Goal: Task Accomplishment & Management: Complete application form

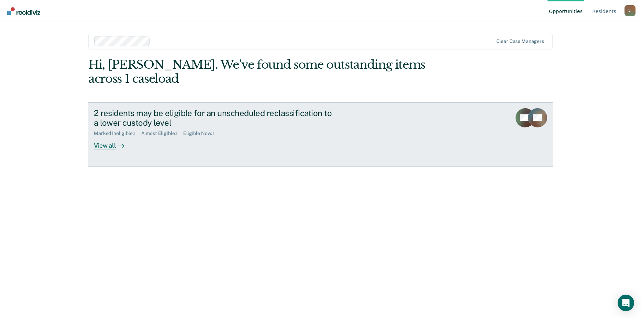
click at [103, 136] on div "View all" at bounding box center [113, 142] width 39 height 13
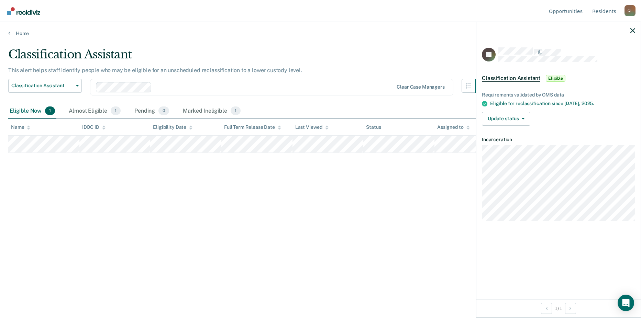
click at [58, 181] on div "Classification Assistant This alert helps staff identify people who may be elig…" at bounding box center [320, 156] width 625 height 219
click at [521, 118] on span "button" at bounding box center [522, 118] width 6 height 1
click at [514, 132] on button "[PERSON_NAME]" at bounding box center [515, 135] width 66 height 11
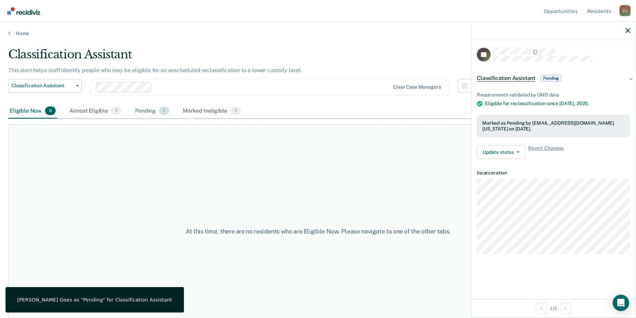
click at [142, 110] on div "Pending 1" at bounding box center [152, 111] width 37 height 15
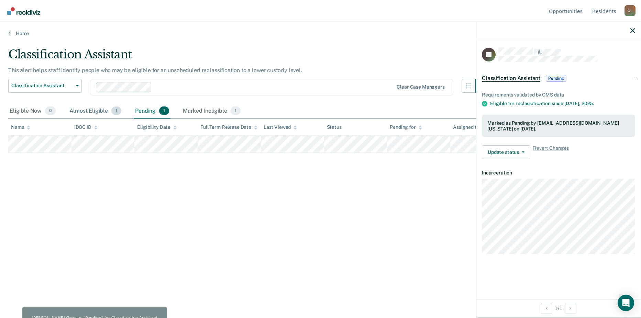
click at [88, 110] on div "Almost Eligible 1" at bounding box center [95, 111] width 55 height 15
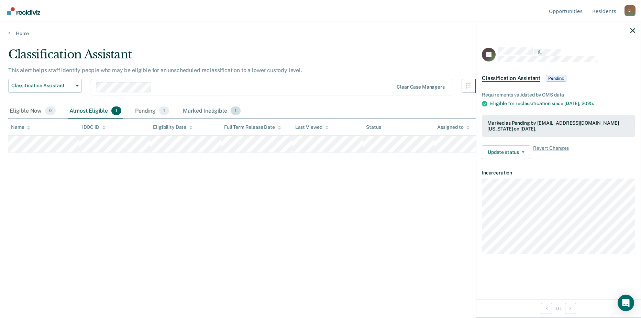
click at [206, 113] on div "Marked Ineligible 1" at bounding box center [212, 111] width 61 height 15
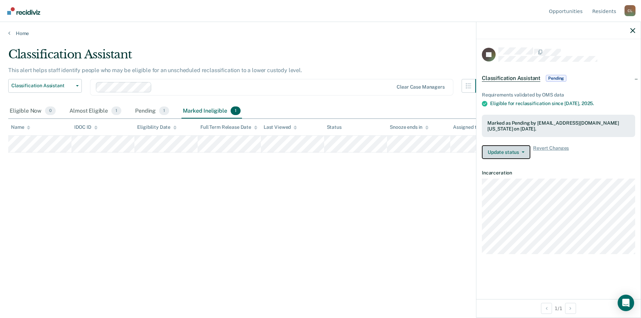
click at [528, 154] on button "Update status" at bounding box center [506, 152] width 48 height 14
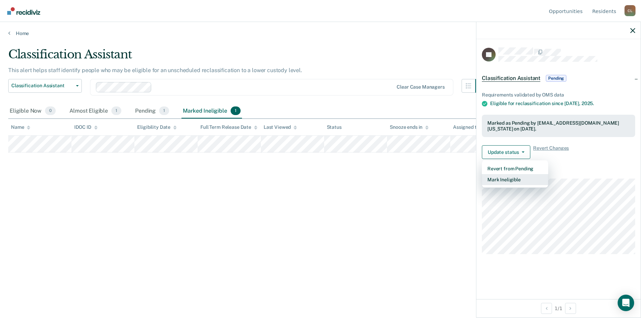
click at [516, 179] on button "Mark Ineligible" at bounding box center [515, 179] width 66 height 11
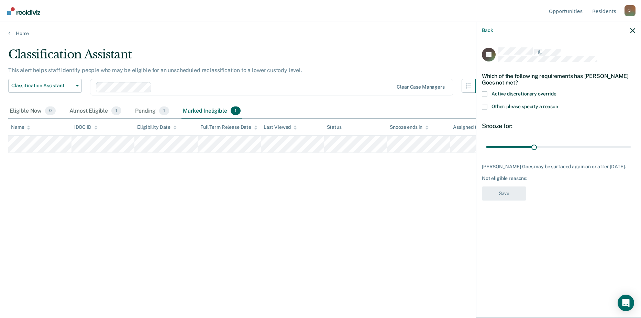
click at [485, 107] on span at bounding box center [485, 107] width 6 height 6
click at [558, 104] on input "Other: please specify a reason" at bounding box center [558, 104] width 0 height 0
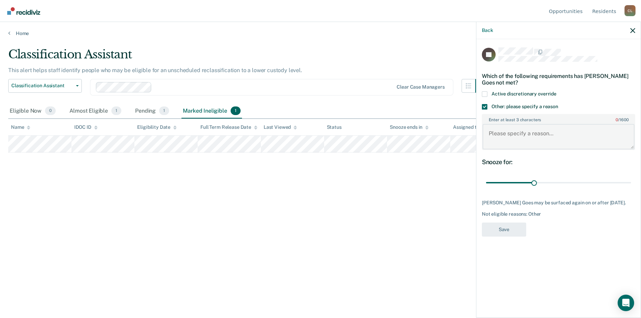
click at [513, 135] on textarea "Enter at least 3 characters 0 / 1600" at bounding box center [559, 136] width 152 height 25
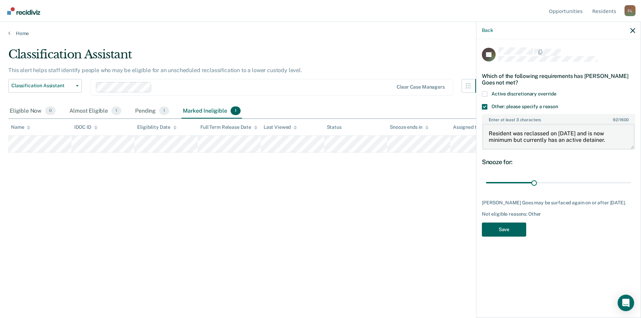
type textarea "Resident was reclassed on [DATE] and is now minimum but currently has an active…"
click at [509, 230] on button "Save" at bounding box center [504, 230] width 44 height 14
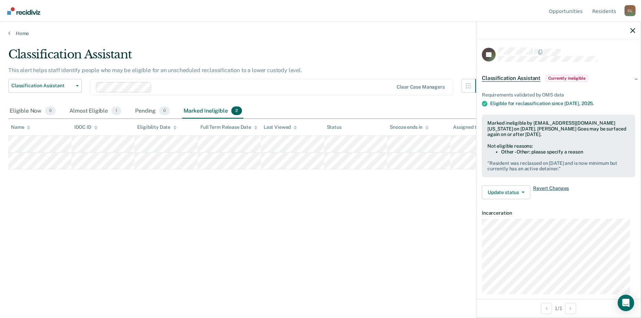
click at [545, 189] on span "Revert Changes" at bounding box center [551, 193] width 36 height 14
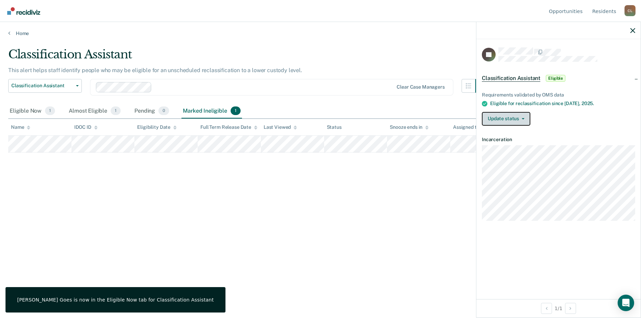
click at [523, 118] on icon "button" at bounding box center [523, 118] width 3 height 1
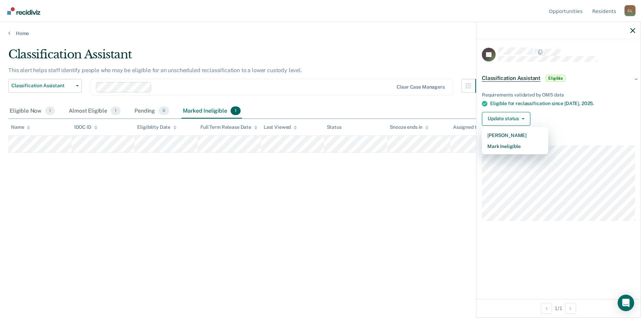
click at [416, 182] on div "Classification Assistant This alert helps staff identify people who may be elig…" at bounding box center [320, 156] width 625 height 219
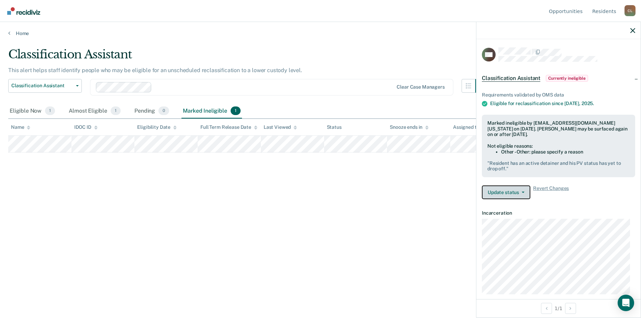
click at [515, 190] on button "Update status" at bounding box center [506, 193] width 48 height 14
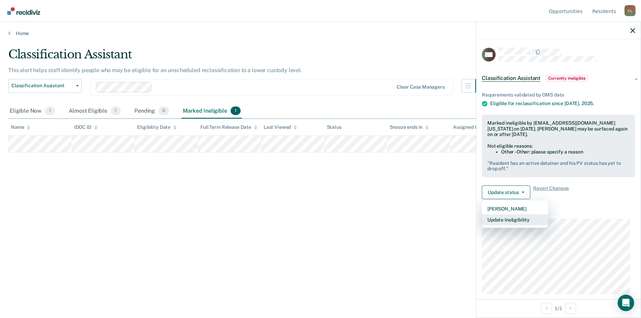
click at [518, 218] on button "Update Ineligibility" at bounding box center [515, 220] width 66 height 11
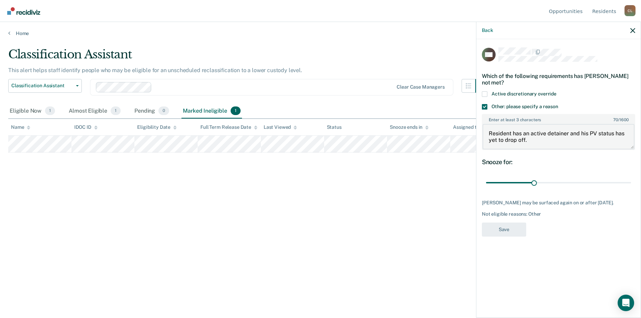
drag, startPoint x: 490, startPoint y: 134, endPoint x: 528, endPoint y: 141, distance: 39.0
click at [528, 141] on textarea "Resident has an active detainer and his PV status has yet to drop off." at bounding box center [559, 136] width 152 height 25
type textarea "Resident was reclassed on [DATE] but due to his detainer he is not yet a true m…"
click at [516, 229] on button "Save" at bounding box center [504, 230] width 44 height 14
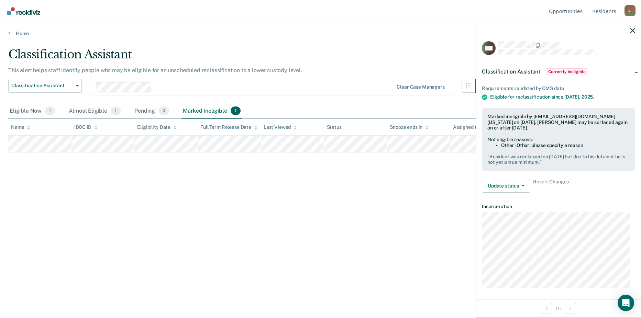
scroll to position [8, 0]
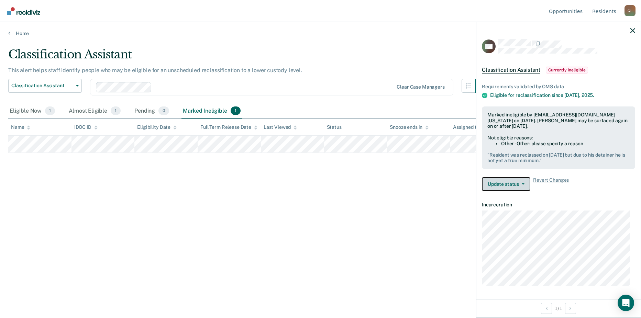
click at [525, 186] on button "Update status" at bounding box center [506, 184] width 48 height 14
click at [409, 195] on div "Classification Assistant This alert helps staff identify people who may be elig…" at bounding box center [320, 156] width 625 height 219
click at [506, 184] on button "Update status" at bounding box center [506, 184] width 48 height 14
click at [404, 196] on div "Classification Assistant This alert helps staff identify people who may be elig…" at bounding box center [320, 156] width 625 height 219
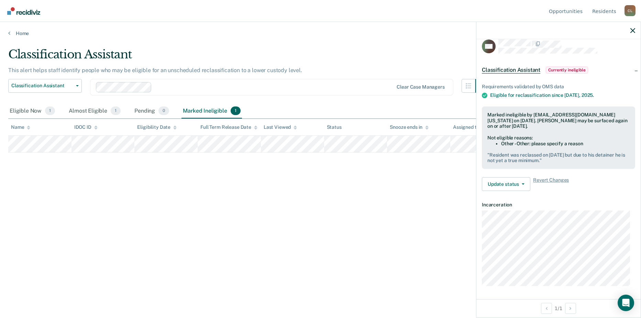
click at [563, 71] on span "Currently ineligible" at bounding box center [567, 70] width 42 height 7
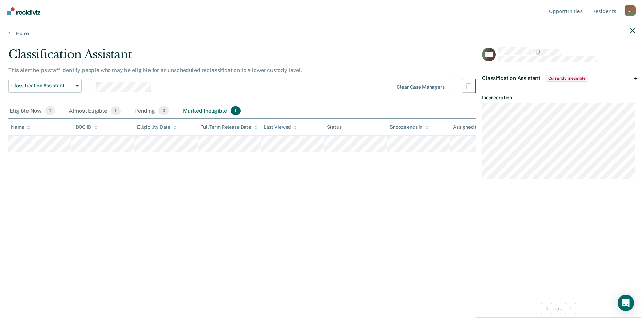
scroll to position [0, 0]
click at [637, 78] on div "Classification Assistant Currently ineligible" at bounding box center [558, 78] width 164 height 22
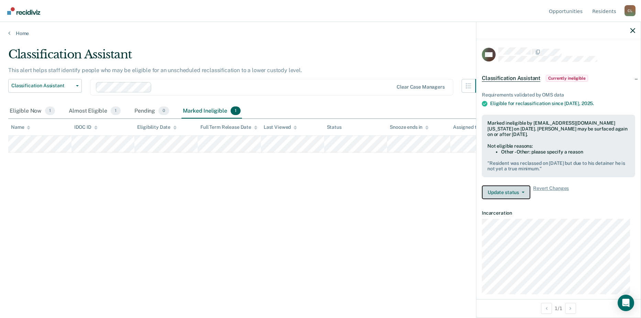
click at [526, 192] on button "Update status" at bounding box center [506, 193] width 48 height 14
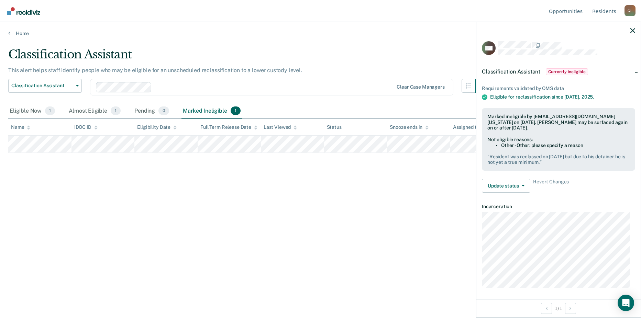
scroll to position [8, 0]
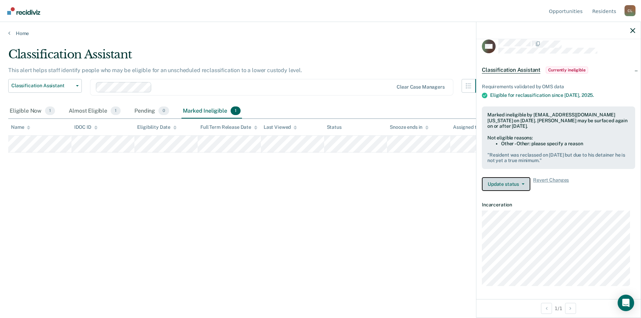
click at [524, 187] on button "Update status" at bounding box center [506, 184] width 48 height 14
click at [419, 201] on div "Classification Assistant This alert helps staff identify people who may be elig…" at bounding box center [320, 156] width 625 height 219
click at [508, 182] on button "Update status" at bounding box center [506, 184] width 48 height 14
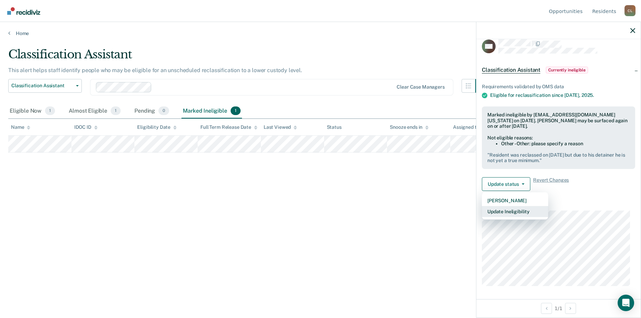
click at [505, 212] on button "Update Ineligibility" at bounding box center [515, 211] width 66 height 11
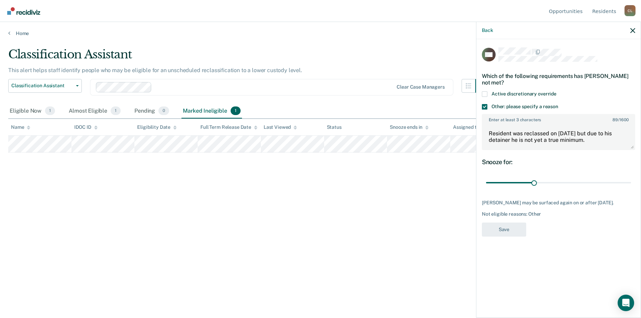
click at [488, 94] on label "Active discretionary override" at bounding box center [558, 94] width 153 height 7
click at [557, 91] on input "Active discretionary override" at bounding box center [557, 91] width 0 height 0
click at [523, 228] on button "Save" at bounding box center [504, 230] width 44 height 14
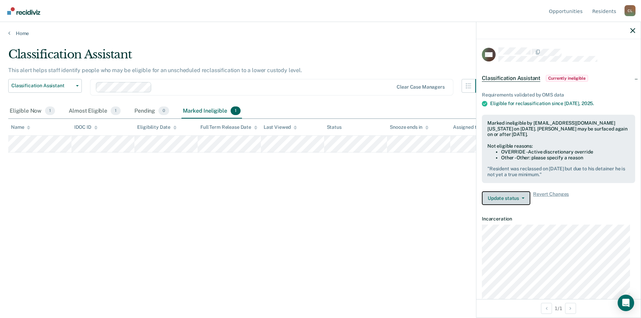
click at [524, 198] on icon "button" at bounding box center [523, 198] width 3 height 1
click at [565, 78] on span "Currently ineligible" at bounding box center [567, 78] width 42 height 7
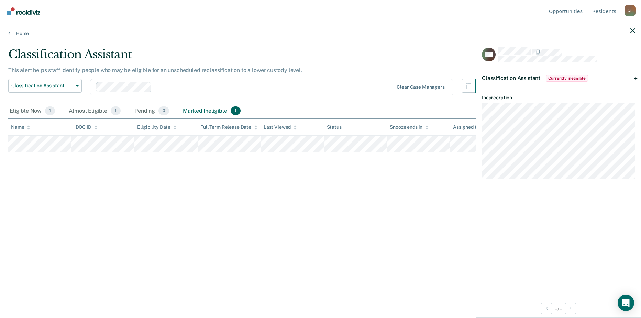
click at [565, 78] on span "Currently ineligible" at bounding box center [567, 78] width 42 height 7
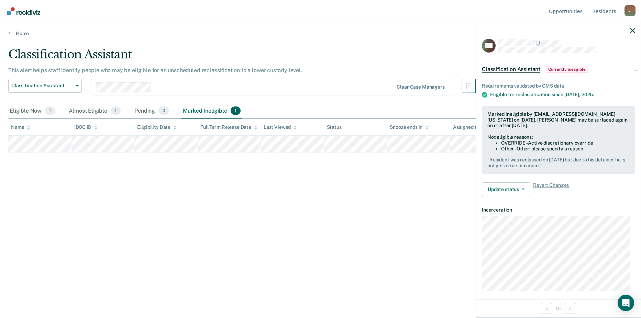
scroll to position [14, 0]
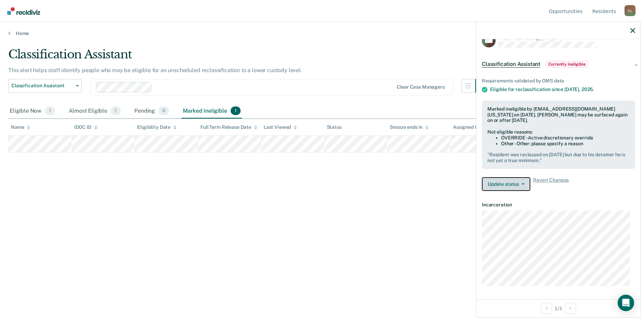
click at [525, 184] on button "Update status" at bounding box center [506, 184] width 48 height 14
click at [627, 302] on icon "Open Intercom Messenger" at bounding box center [626, 303] width 8 height 9
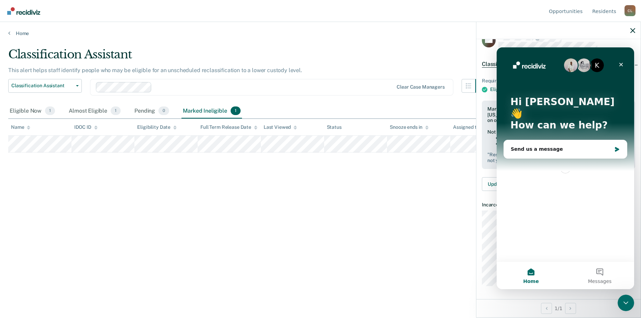
scroll to position [0, 0]
click at [572, 69] on img "Intercom messenger" at bounding box center [571, 65] width 14 height 14
click at [567, 142] on div "Send us a message" at bounding box center [565, 149] width 123 height 18
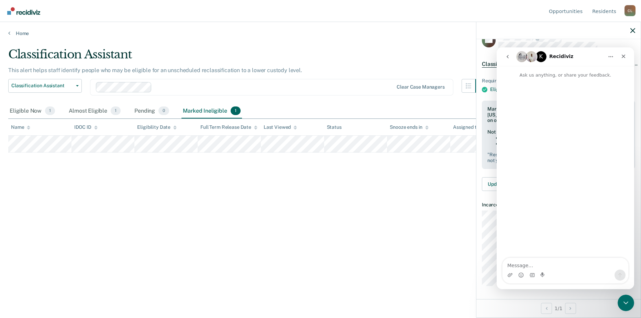
click at [552, 265] on textarea "Message…" at bounding box center [566, 264] width 126 height 12
type textarea "I have a resident who has c"
click at [624, 56] on icon "Close" at bounding box center [624, 57] width 4 height 4
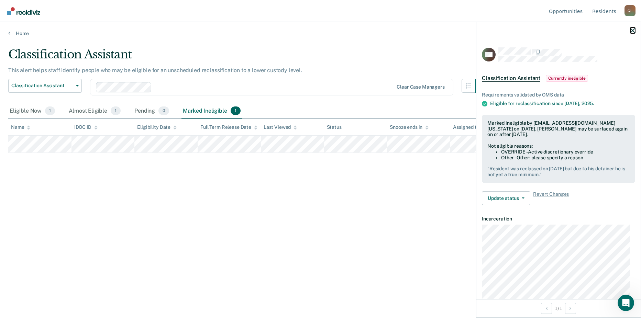
click at [632, 32] on icon "button" at bounding box center [632, 30] width 5 height 5
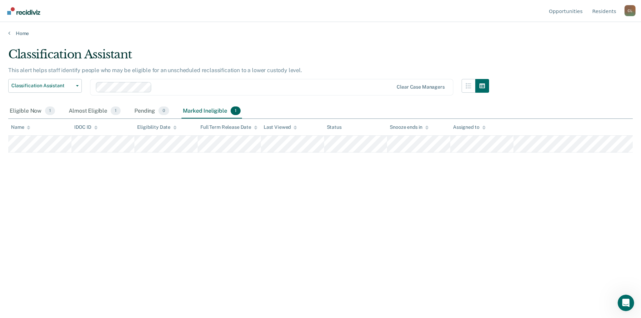
click at [19, 29] on div "Home" at bounding box center [320, 29] width 641 height 14
click at [17, 31] on link "Home" at bounding box center [320, 33] width 625 height 6
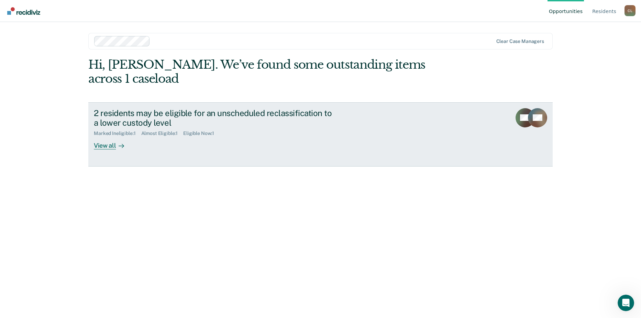
click at [523, 110] on rect at bounding box center [525, 117] width 19 height 19
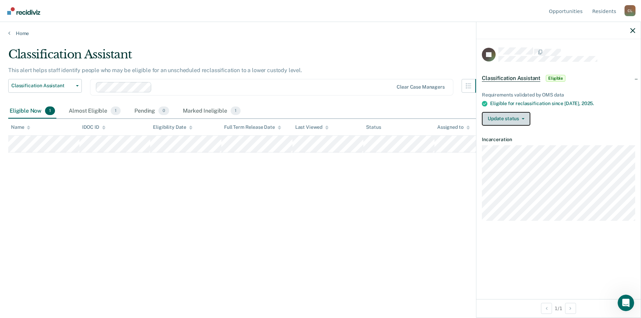
click at [527, 120] on button "Update status" at bounding box center [506, 119] width 48 height 14
click at [632, 32] on icon "button" at bounding box center [632, 30] width 5 height 5
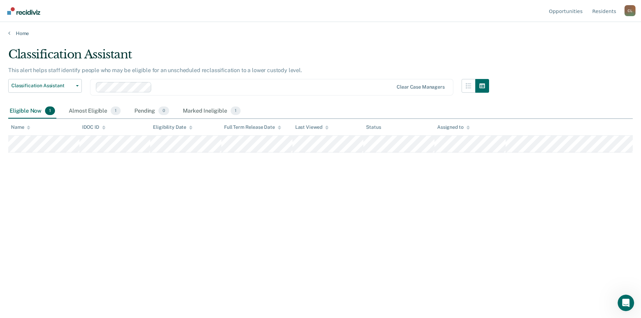
click at [630, 10] on div "C L" at bounding box center [630, 10] width 11 height 11
click at [551, 47] on main "Classification Assistant This alert helps staff identify people who may be elig…" at bounding box center [320, 176] width 641 height 280
click at [575, 12] on link "Opportunities" at bounding box center [566, 11] width 36 height 22
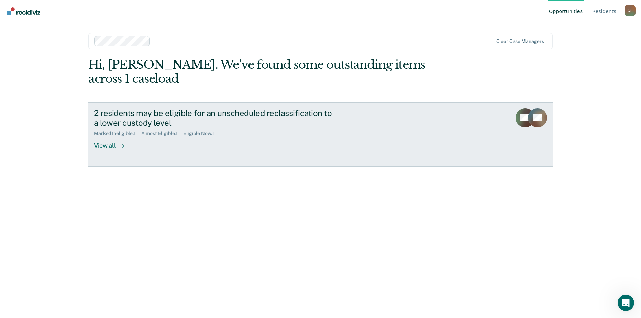
click at [109, 136] on div "View all" at bounding box center [113, 142] width 39 height 13
